Goal: Task Accomplishment & Management: Manage account settings

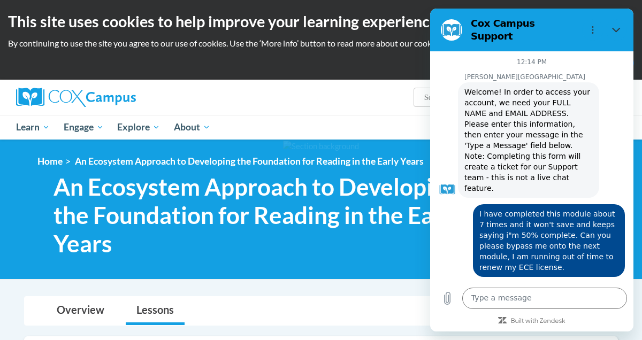
scroll to position [557, 0]
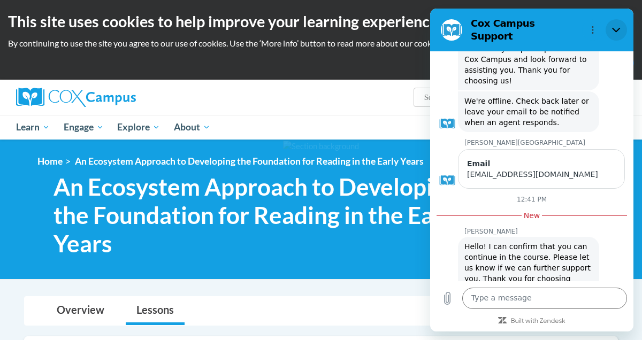
click at [618, 28] on icon "Close" at bounding box center [616, 30] width 9 height 9
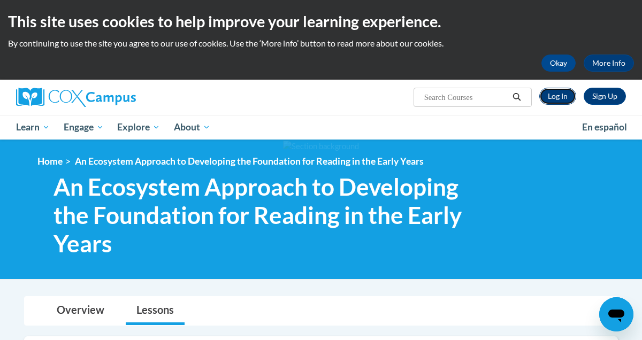
click at [559, 94] on link "Log In" at bounding box center [557, 96] width 37 height 17
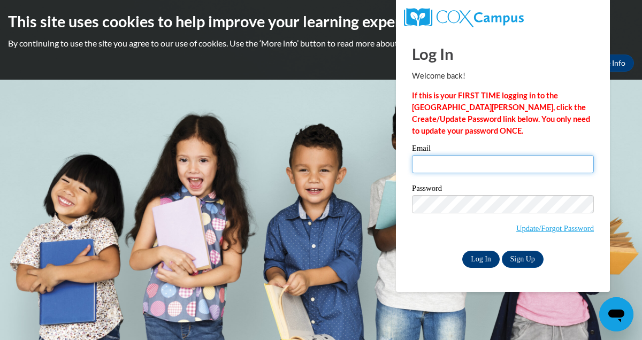
type input "[EMAIL_ADDRESS][DOMAIN_NAME]"
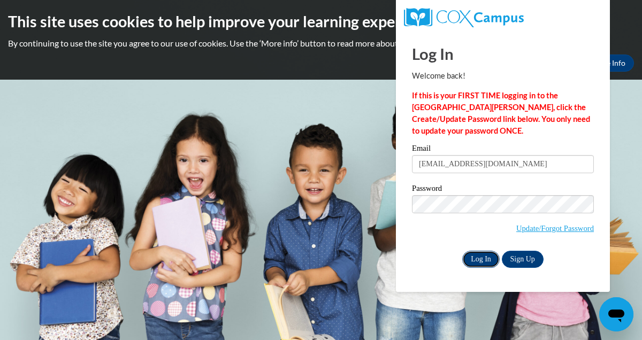
click at [488, 258] on input "Log In" at bounding box center [480, 259] width 37 height 17
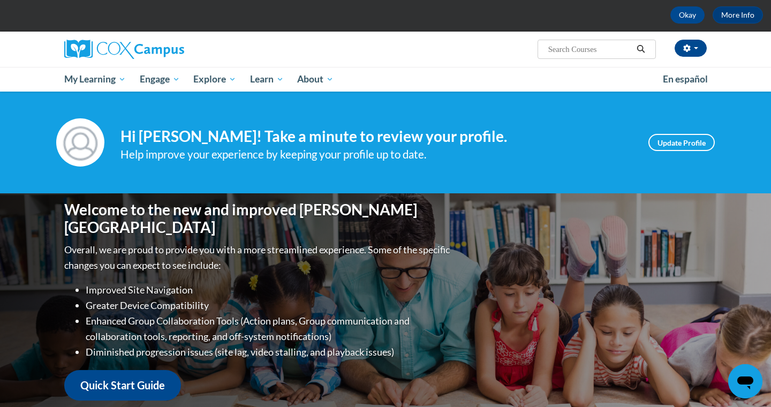
scroll to position [34, 0]
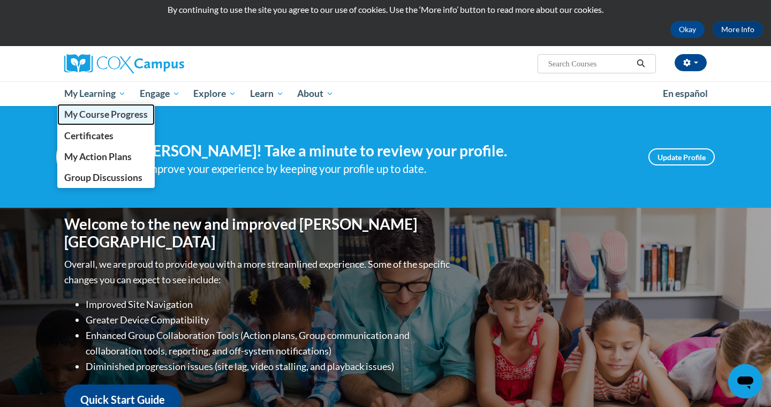
click at [95, 121] on link "My Course Progress" at bounding box center [105, 114] width 97 height 21
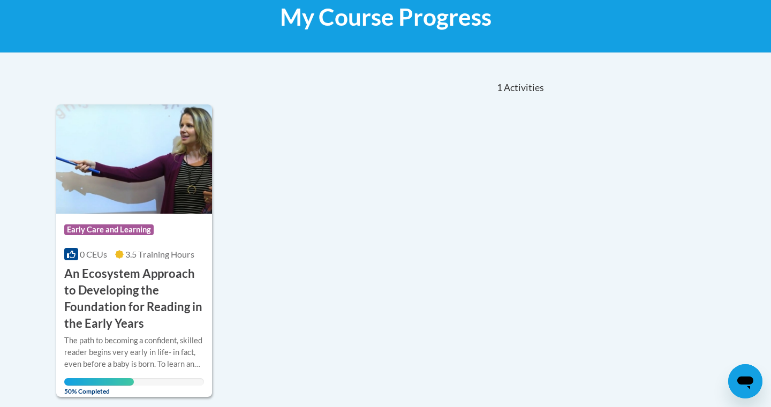
scroll to position [171, 0]
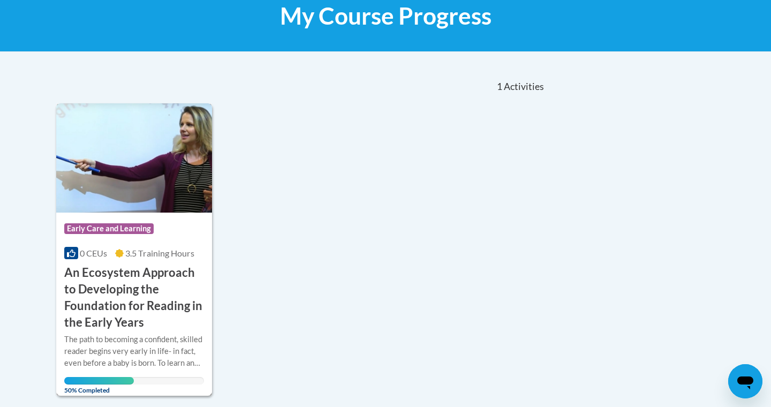
click at [158, 202] on img at bounding box center [134, 157] width 156 height 109
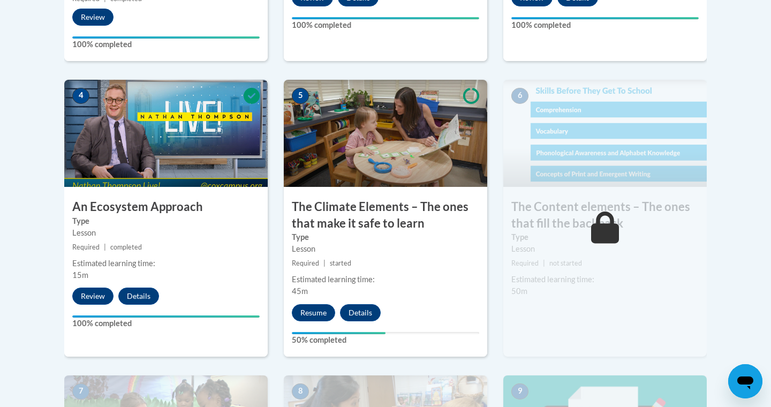
scroll to position [604, 0]
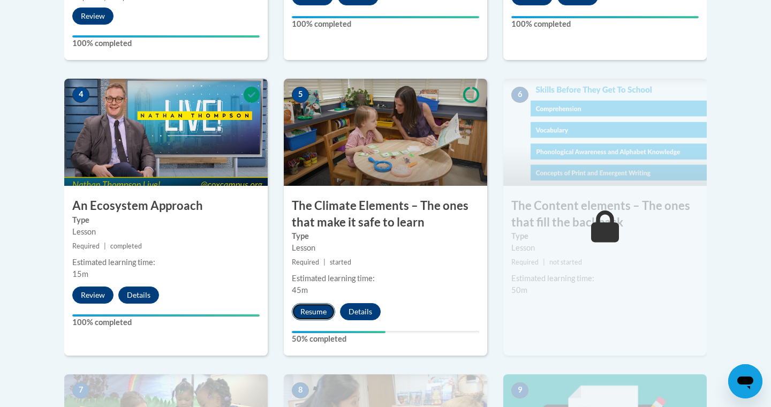
click at [316, 314] on button "Resume" at bounding box center [313, 311] width 43 height 17
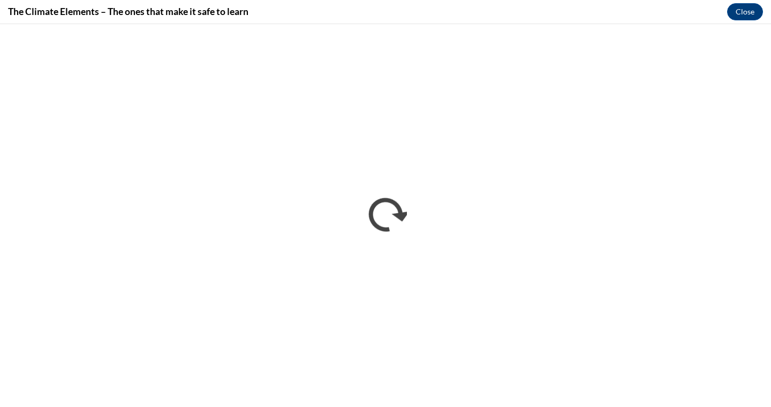
scroll to position [0, 0]
